Goal: Information Seeking & Learning: Learn about a topic

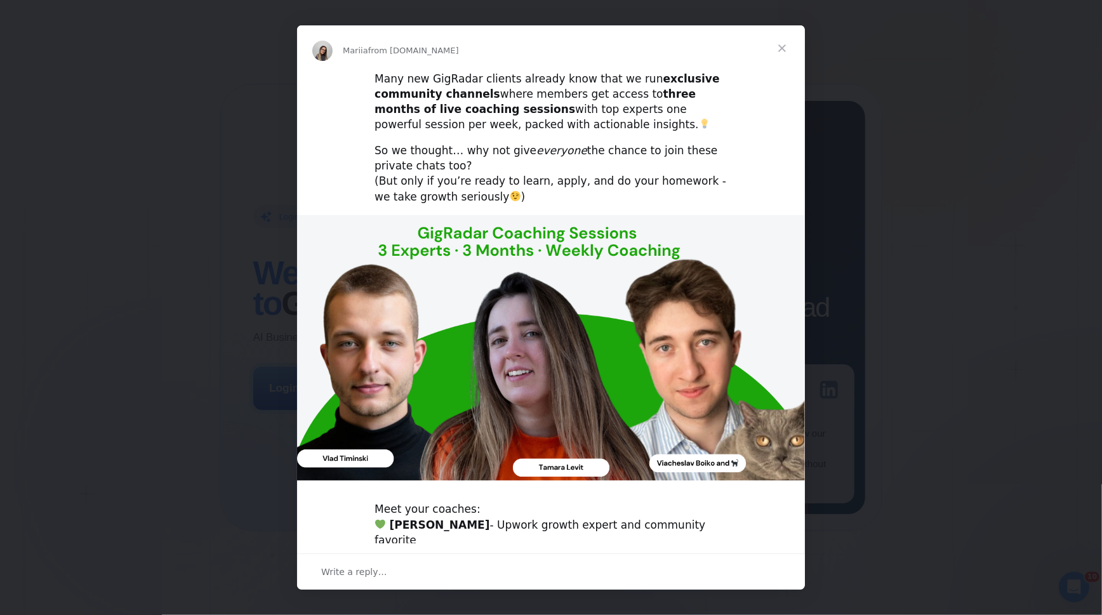
click at [776, 43] on span "Close" at bounding box center [782, 48] width 46 height 46
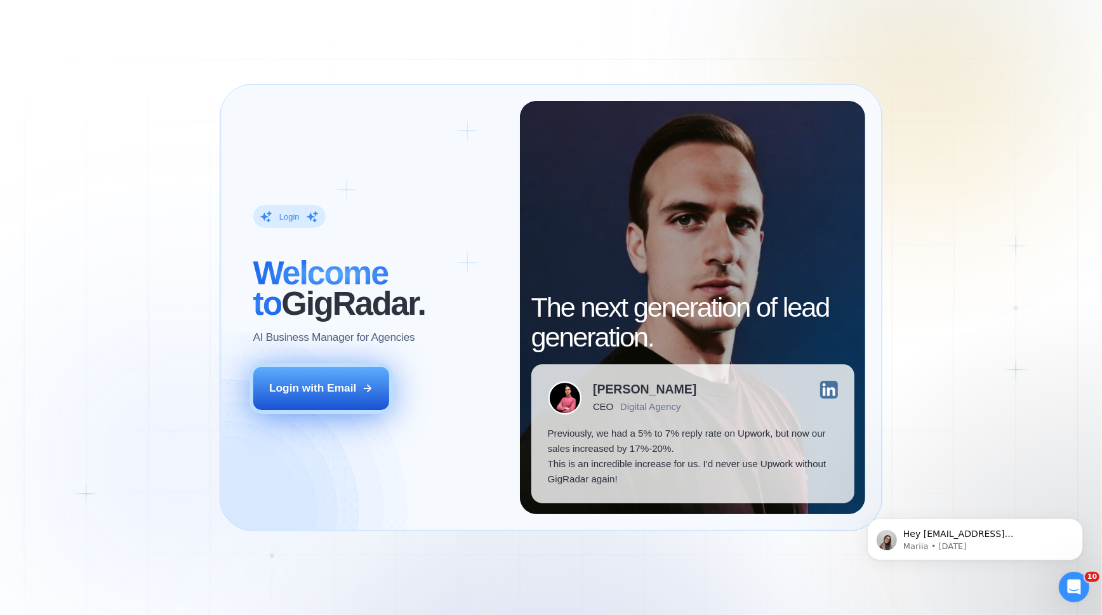
click at [312, 404] on button "Login with Email" at bounding box center [321, 388] width 136 height 43
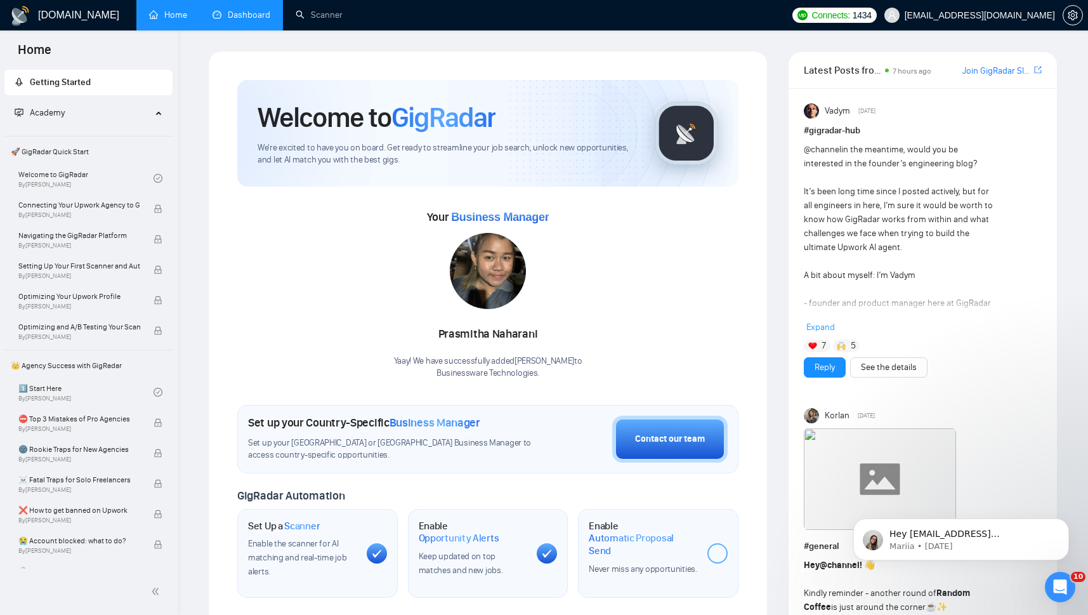
click at [237, 16] on link "Dashboard" at bounding box center [242, 15] width 58 height 11
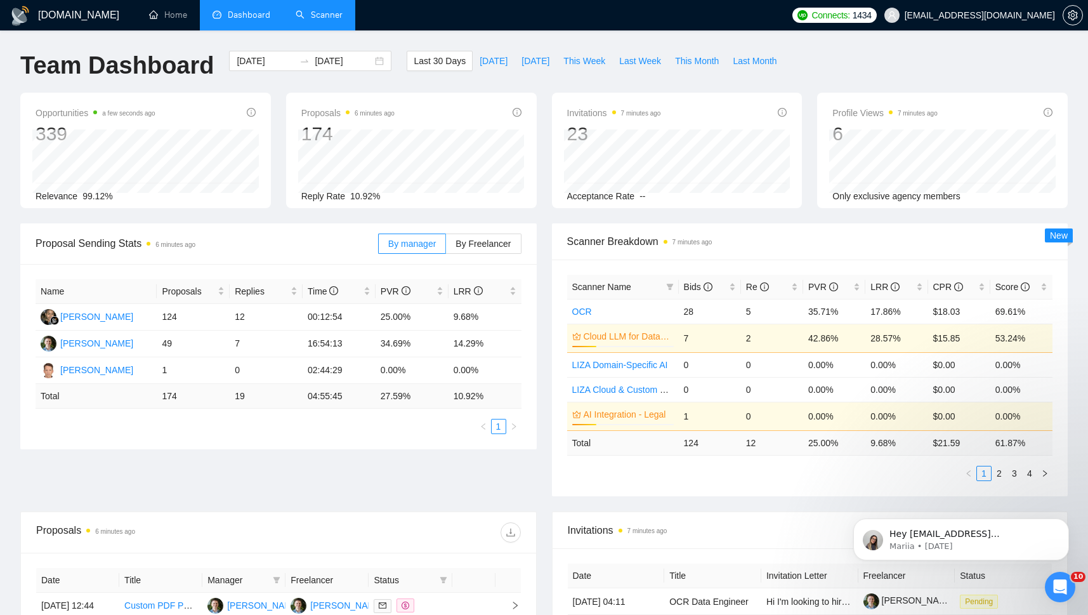
click at [316, 18] on link "Scanner" at bounding box center [319, 15] width 47 height 11
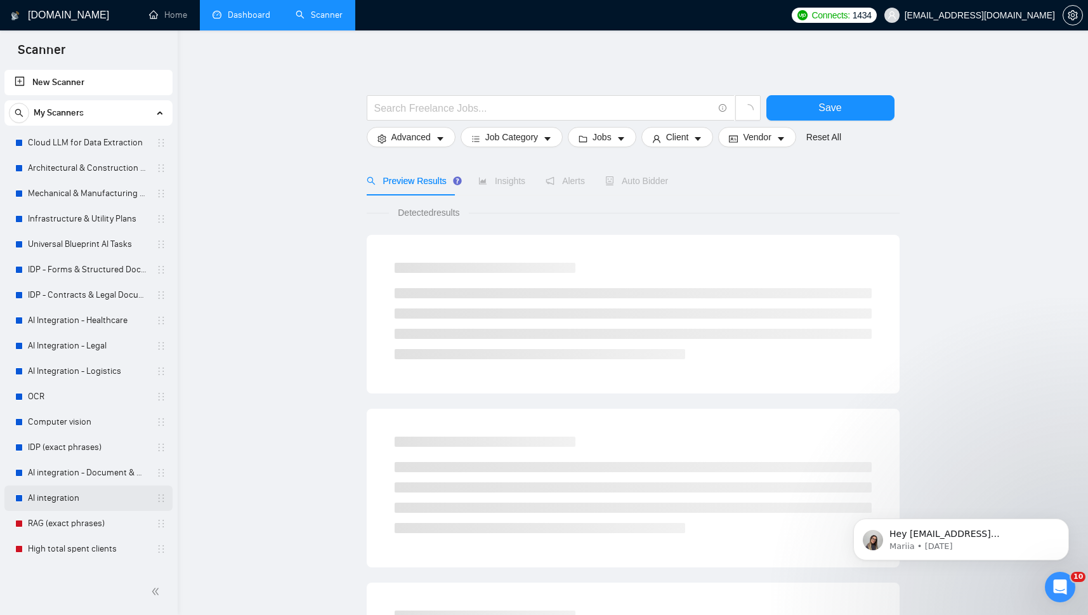
click at [48, 501] on link "AI integration" at bounding box center [88, 497] width 121 height 25
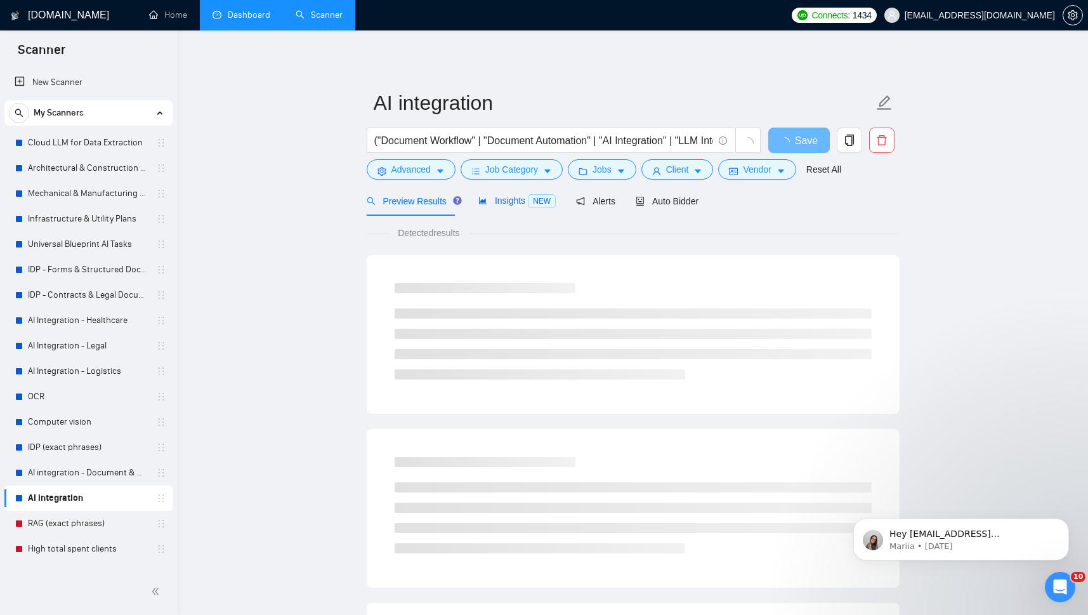
click at [491, 205] on span "Insights NEW" at bounding box center [516, 200] width 77 height 10
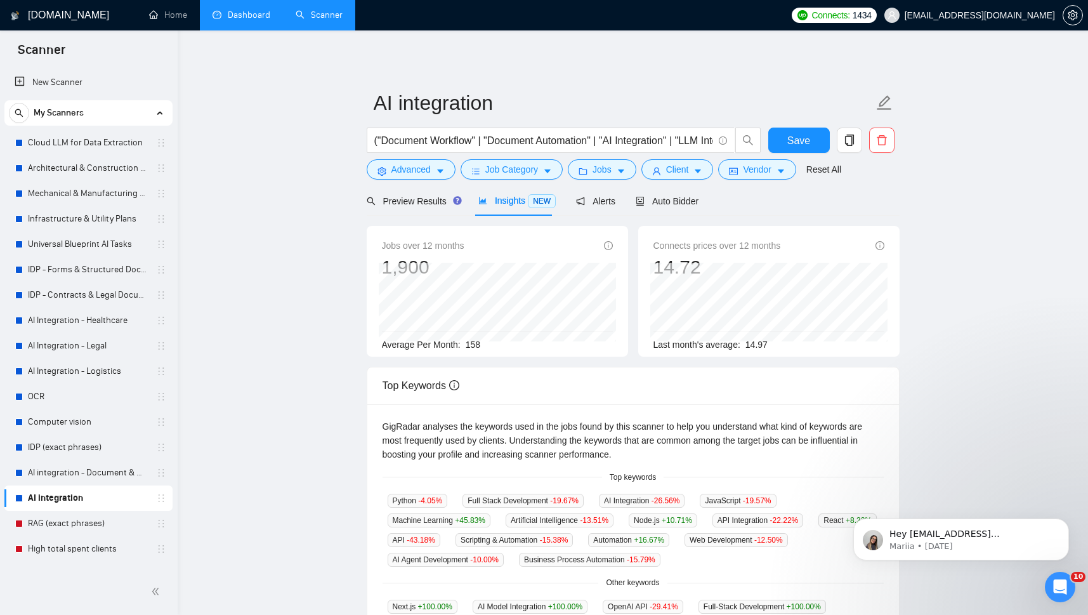
click at [294, 467] on main "AI integration ("Document Workflow" | "Document Automation" | "AI Integration" …" at bounding box center [633, 486] width 870 height 871
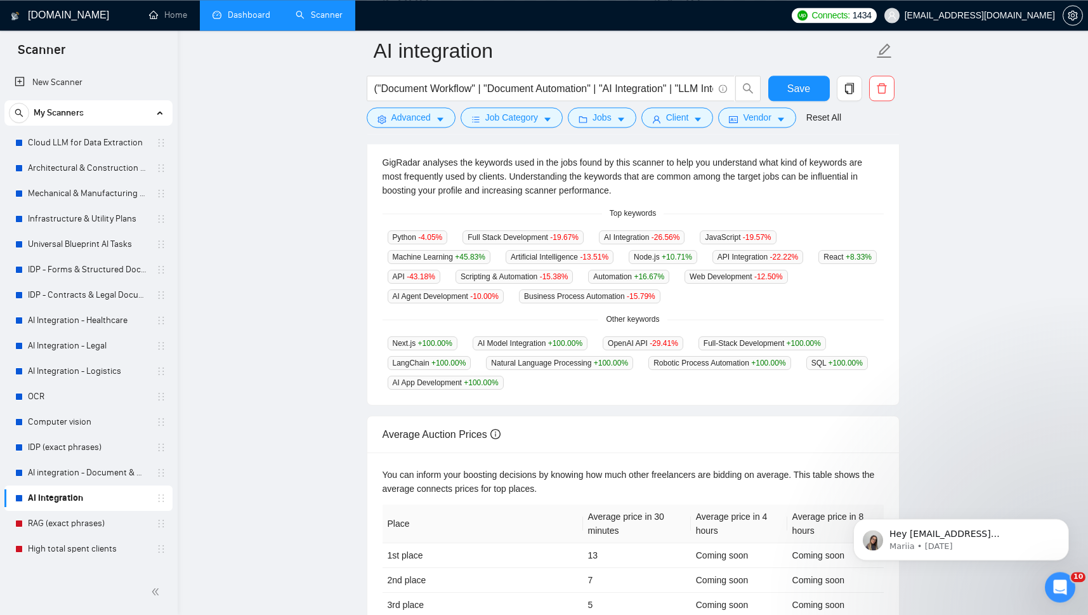
scroll to position [392, 0]
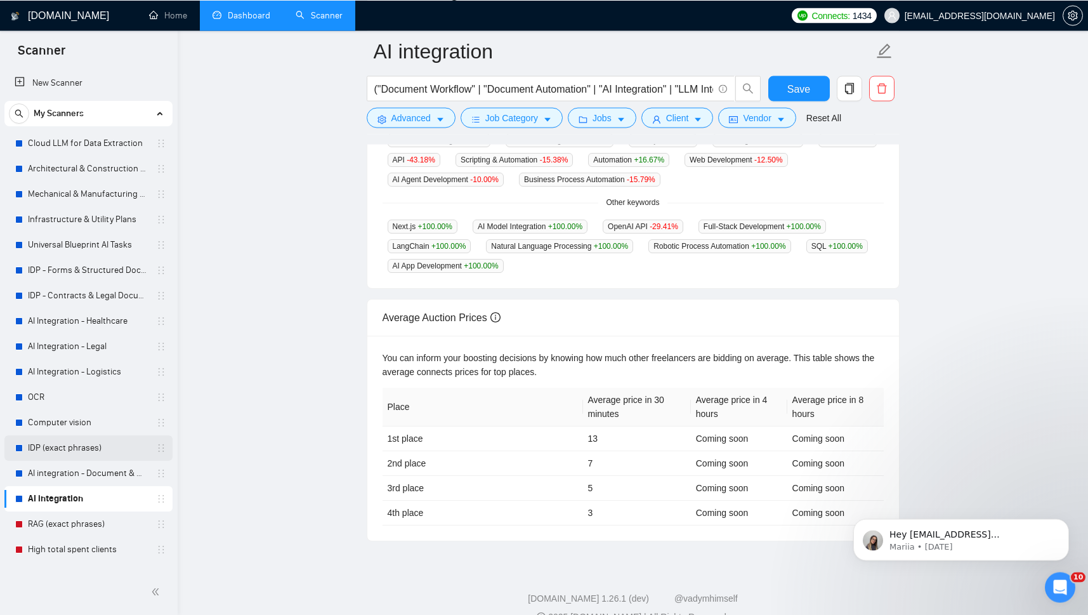
click at [30, 445] on link "IDP (exact phrases)" at bounding box center [88, 447] width 121 height 25
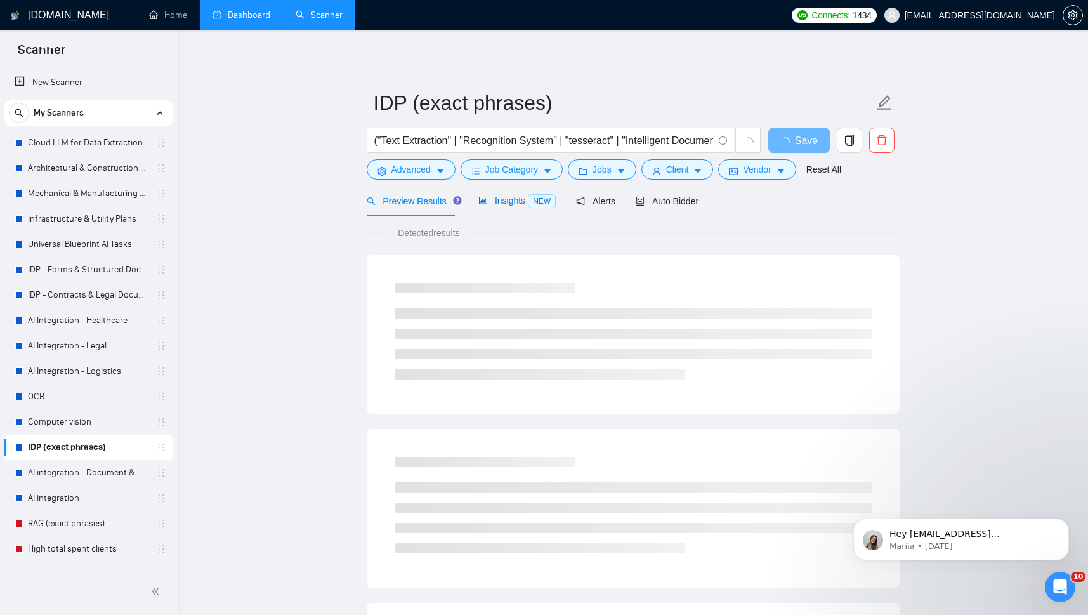
click at [495, 204] on span "Insights NEW" at bounding box center [516, 200] width 77 height 10
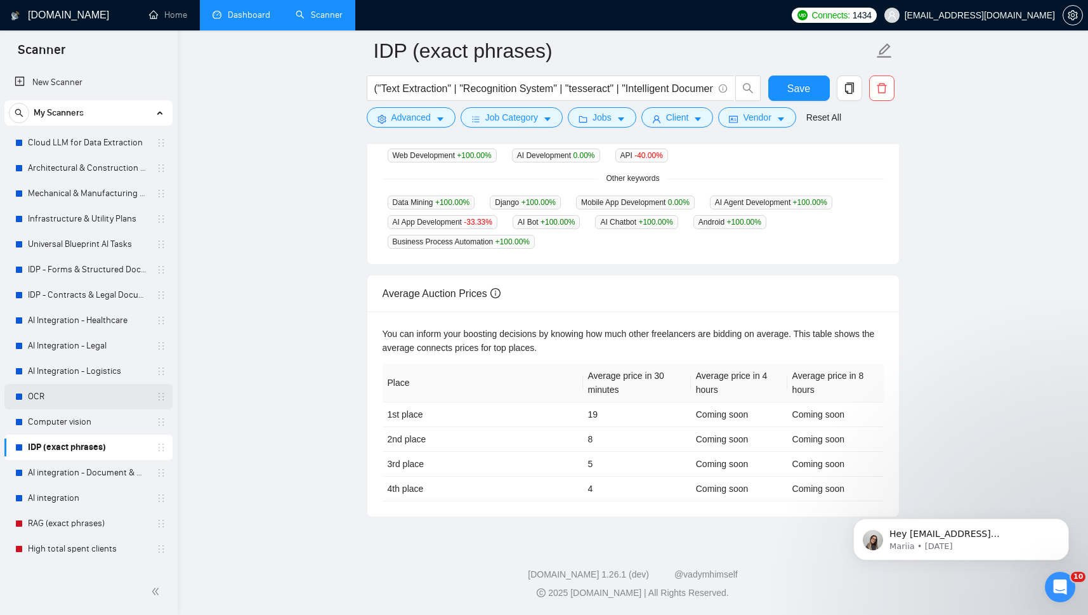
click at [28, 395] on div "OCR" at bounding box center [90, 396] width 151 height 25
click at [32, 394] on link "OCR" at bounding box center [88, 396] width 121 height 25
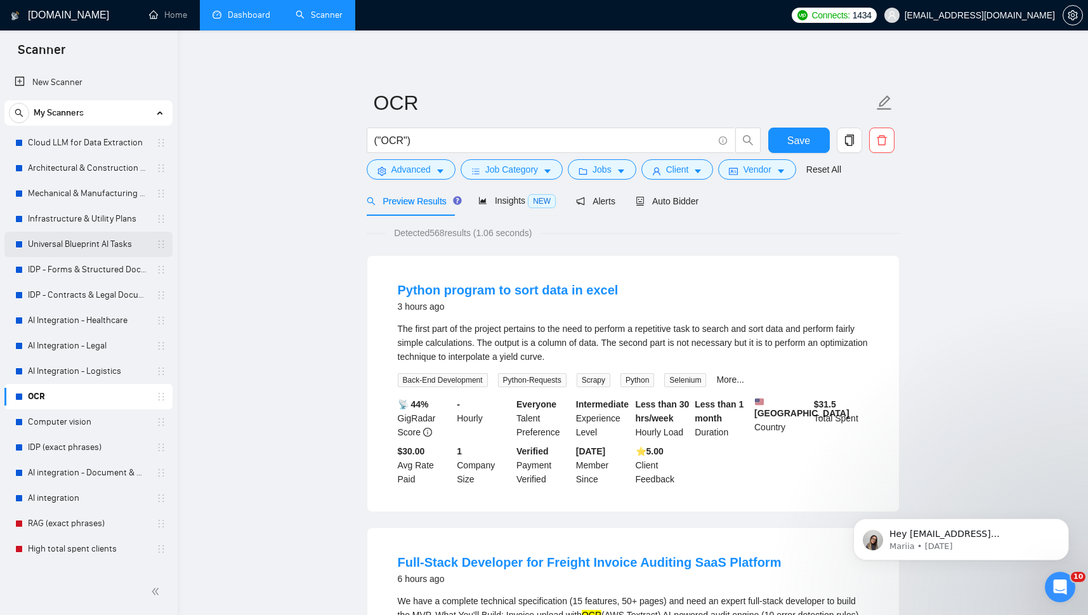
click at [40, 244] on link "Universal Blueprint AI Tasks" at bounding box center [88, 244] width 121 height 25
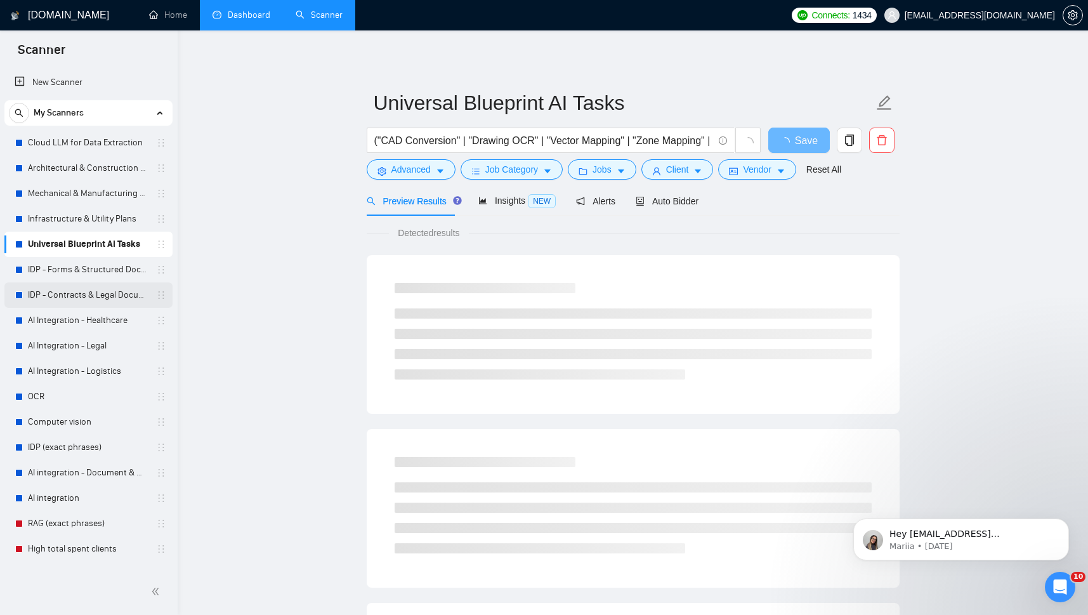
click at [44, 293] on link "IDP - Contracts & Legal Documents" at bounding box center [88, 294] width 121 height 25
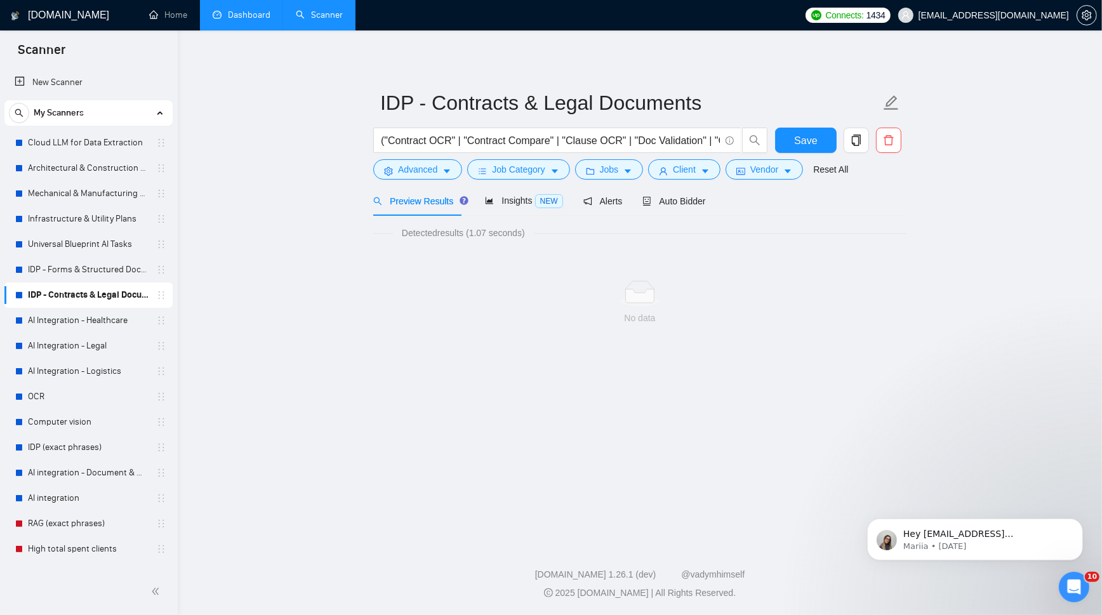
click at [242, 13] on link "Dashboard" at bounding box center [242, 15] width 58 height 11
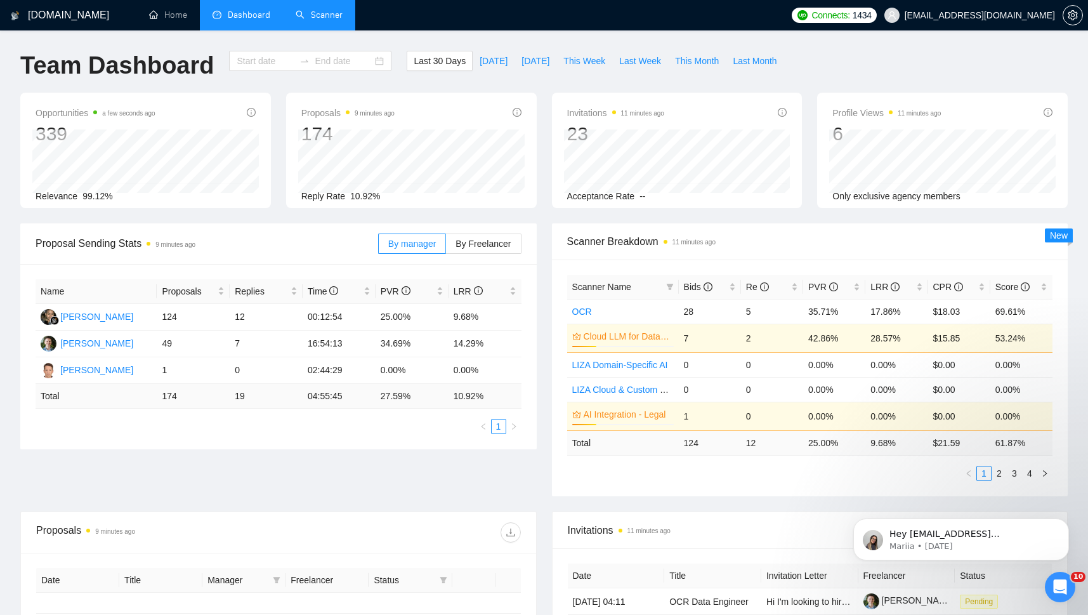
type input "2025-09-14"
type input "2025-10-14"
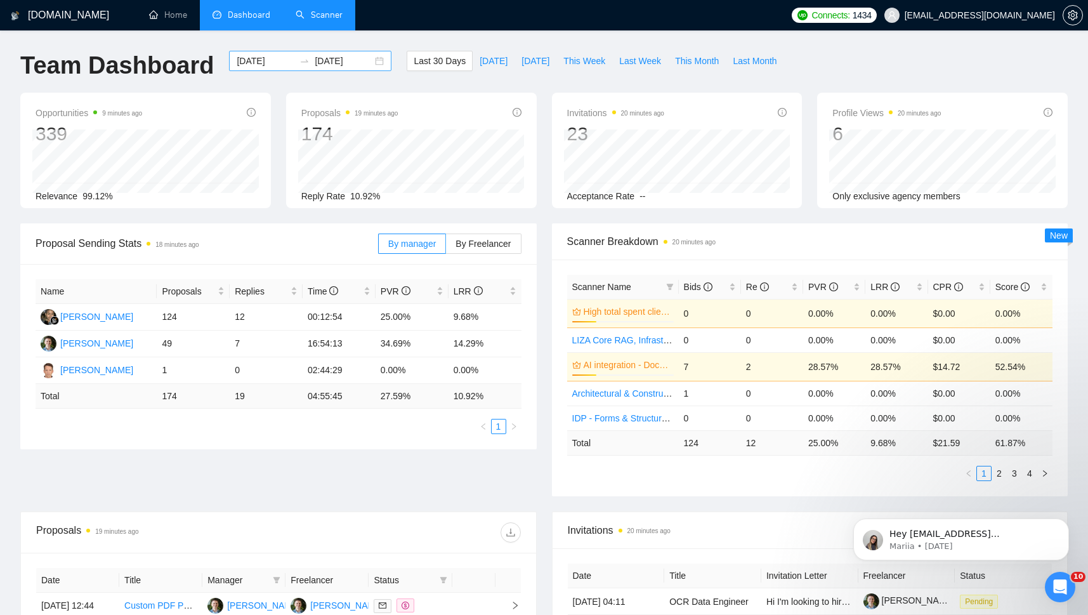
click at [270, 60] on input "2025-09-14" at bounding box center [266, 61] width 58 height 14
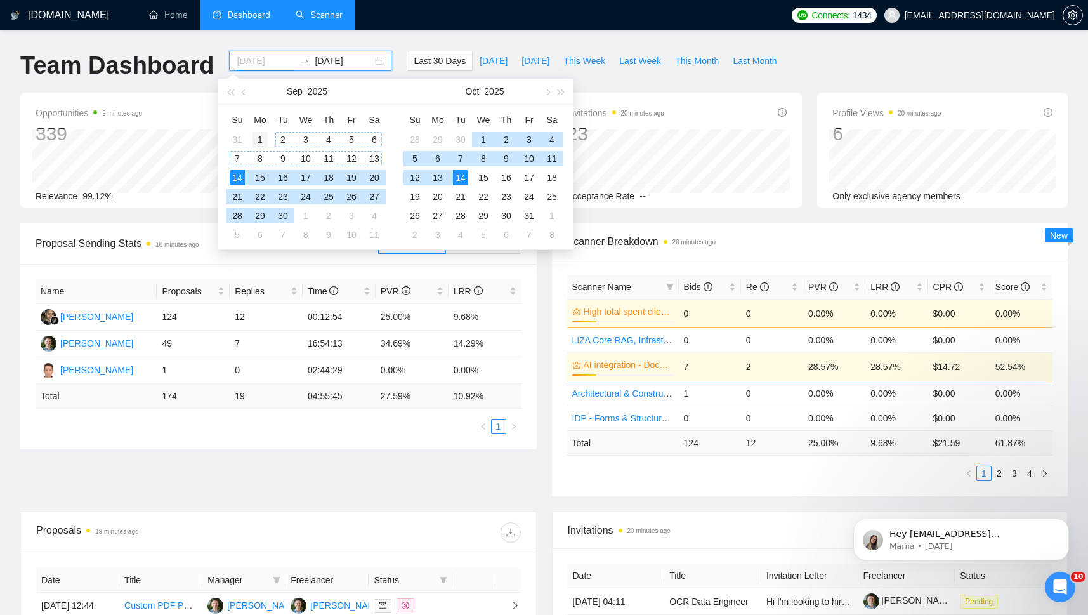
type input "2025-09-01"
click at [261, 135] on div "1" at bounding box center [260, 139] width 15 height 15
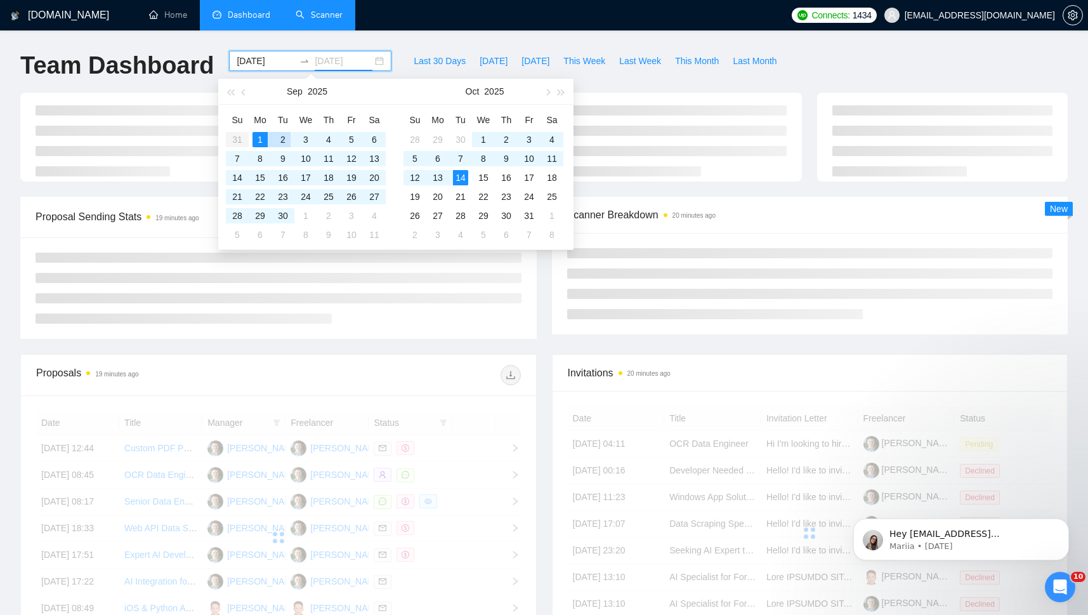
type input "2025-10-14"
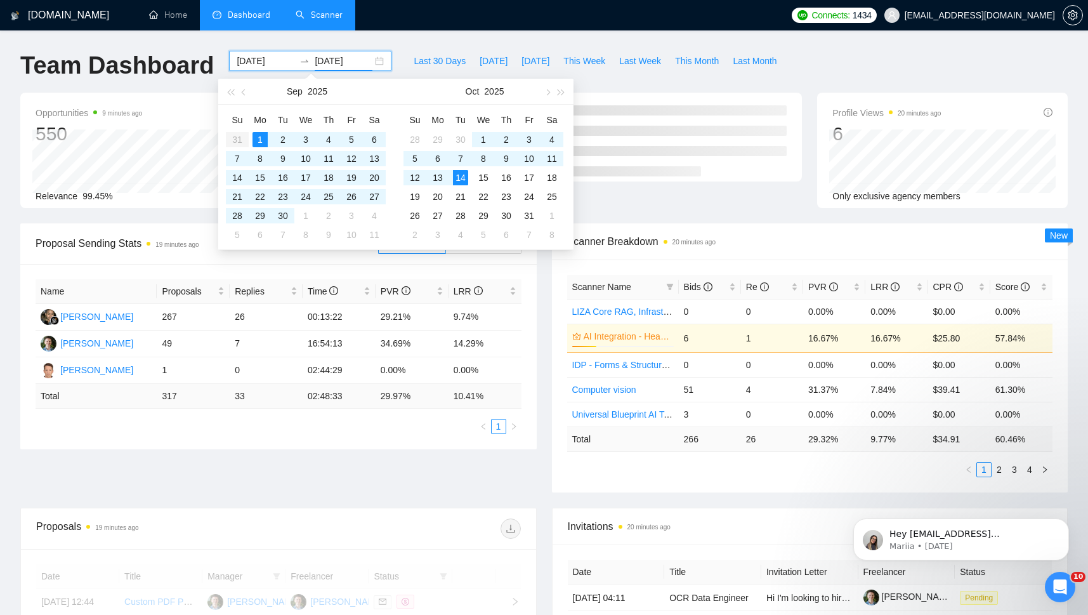
click at [397, 41] on div "GigRadar.io Home Dashboard Scanner Connects: 1434 dmitry.gavryukhin@businesswar…" at bounding box center [544, 505] width 1088 height 1010
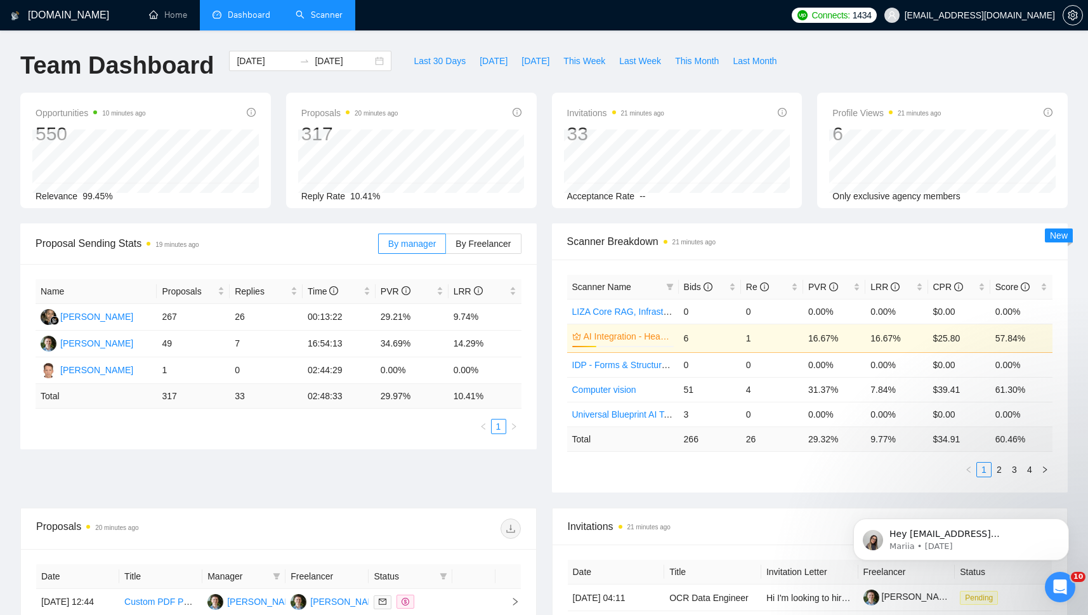
click at [121, 478] on div "Proposal Sending Stats 19 minutes ago By manager By Freelancer Name Proposals R…" at bounding box center [544, 365] width 1063 height 284
click at [7, 463] on div "GigRadar.io Home Dashboard Scanner Connects: 1434 dmitry.gavryukhin@businesswar…" at bounding box center [544, 505] width 1088 height 1010
